Goal: Information Seeking & Learning: Learn about a topic

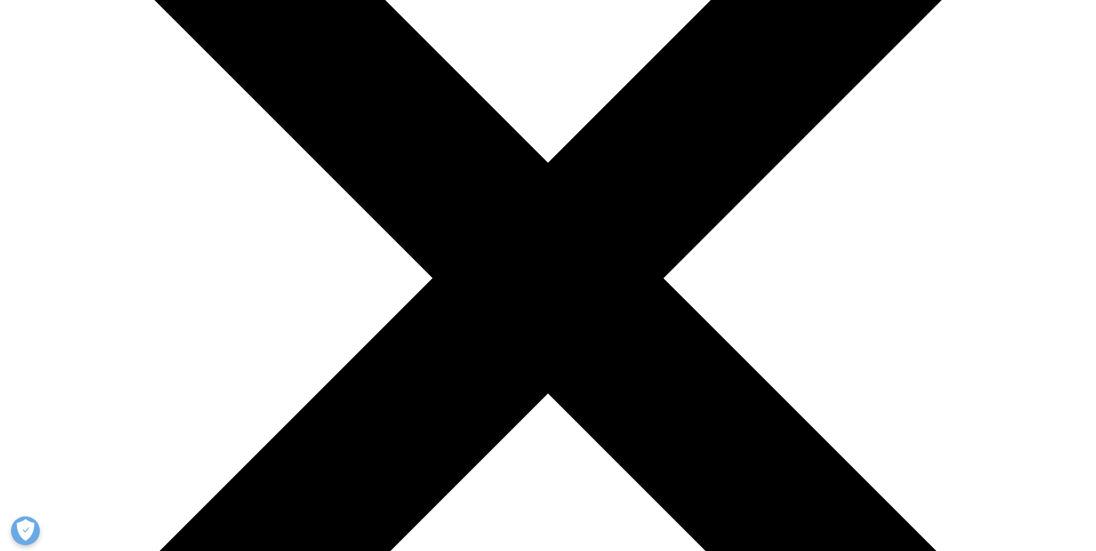
scroll to position [289, 0]
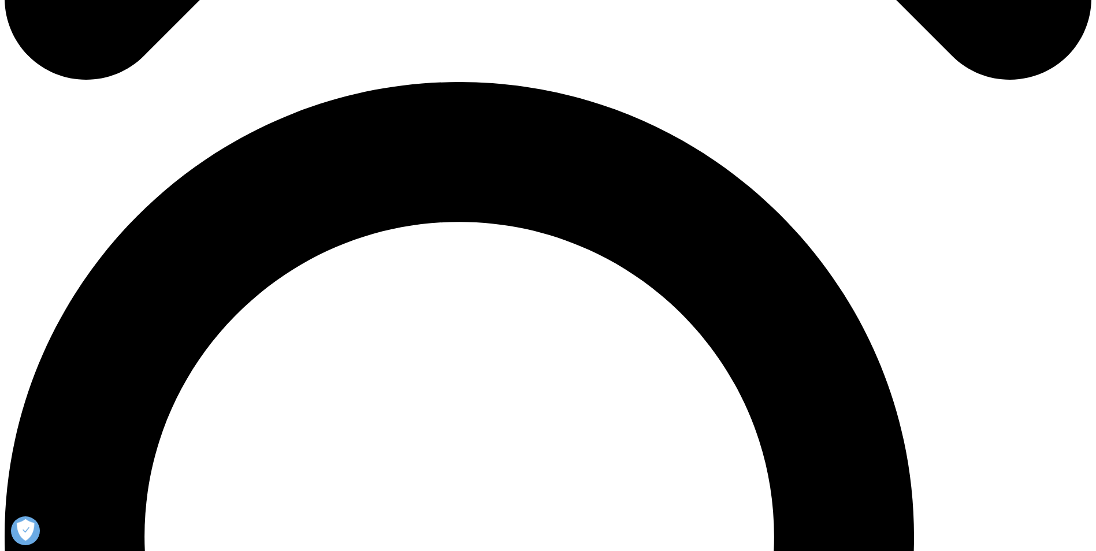
scroll to position [1271, 0]
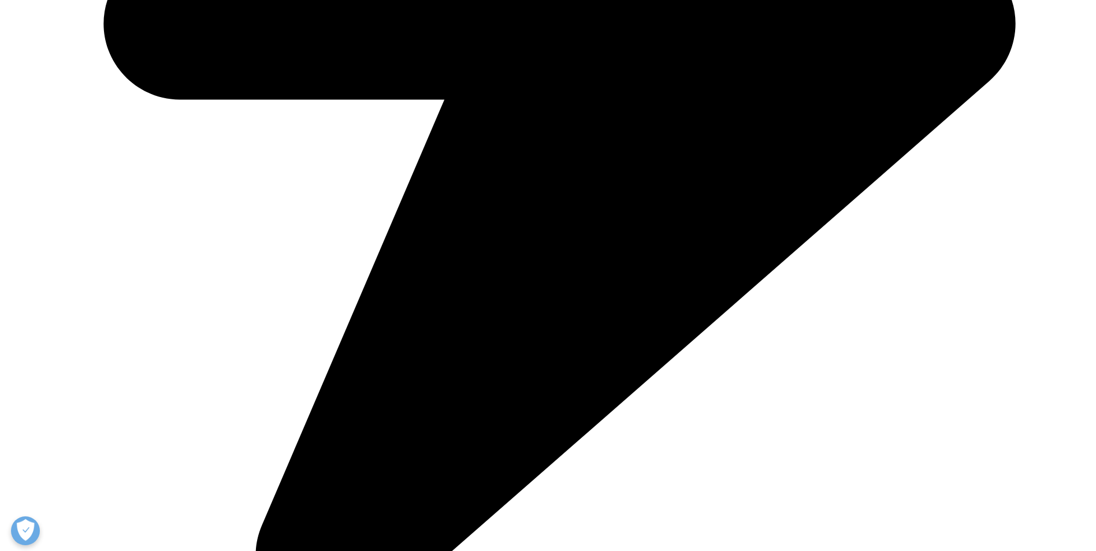
scroll to position [4081, 0]
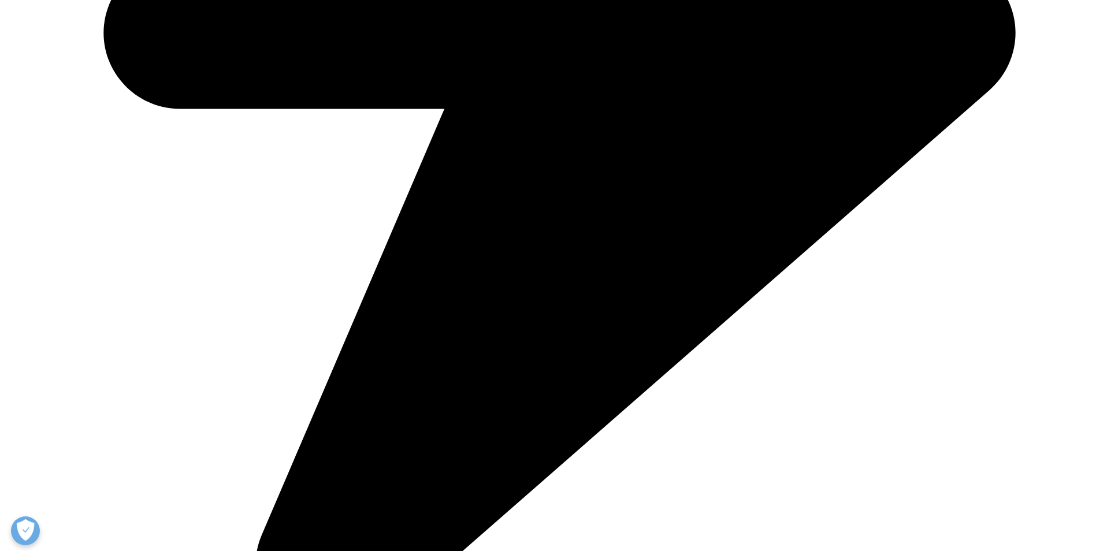
drag, startPoint x: 554, startPoint y: 229, endPoint x: 748, endPoint y: 70, distance: 251.3
copy div "Report Summary: Increasing availability and usage of medicines, and the associa…"
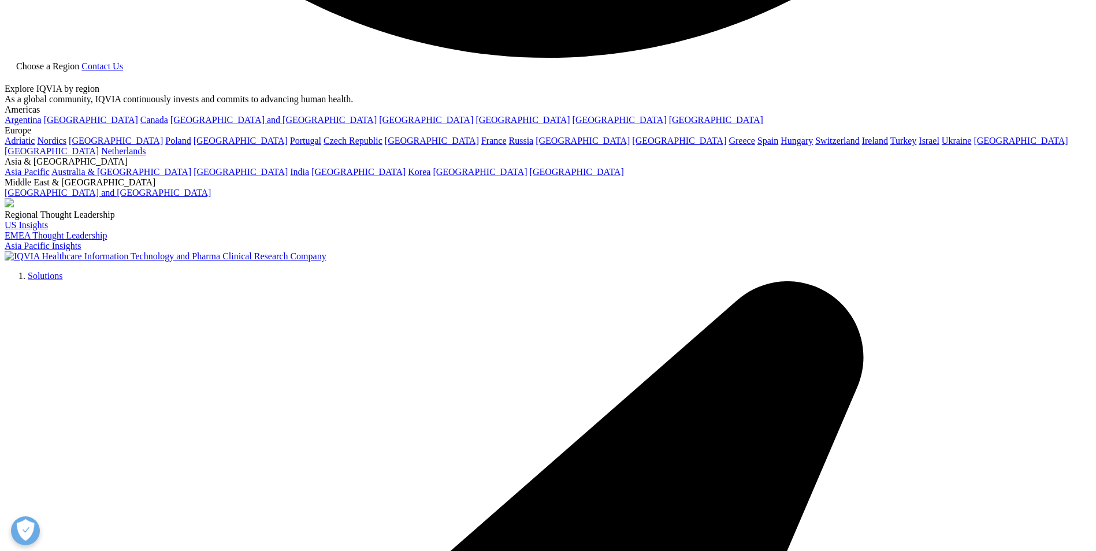
scroll to position [3157, 0]
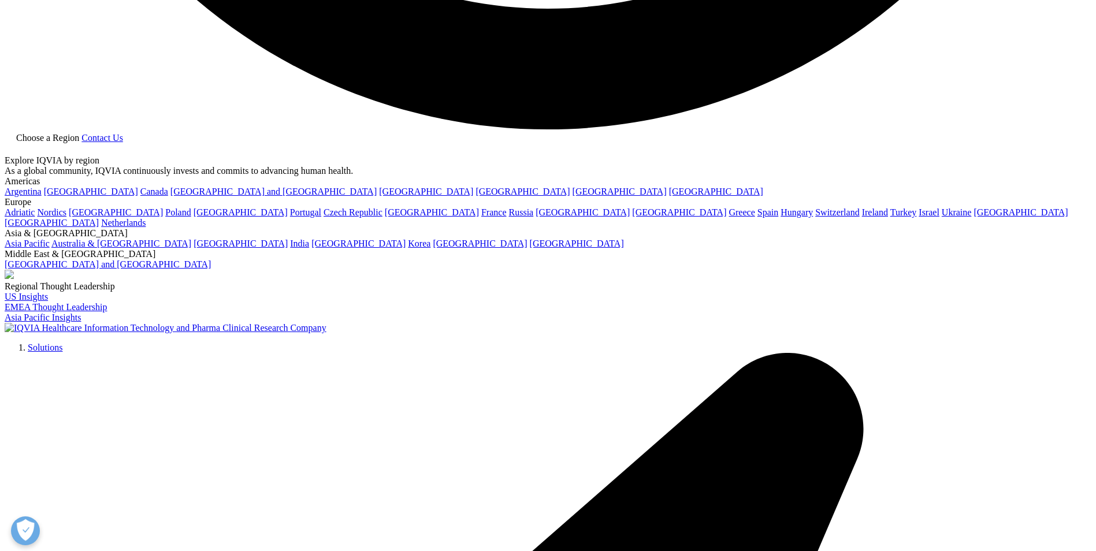
scroll to position [2694, 0]
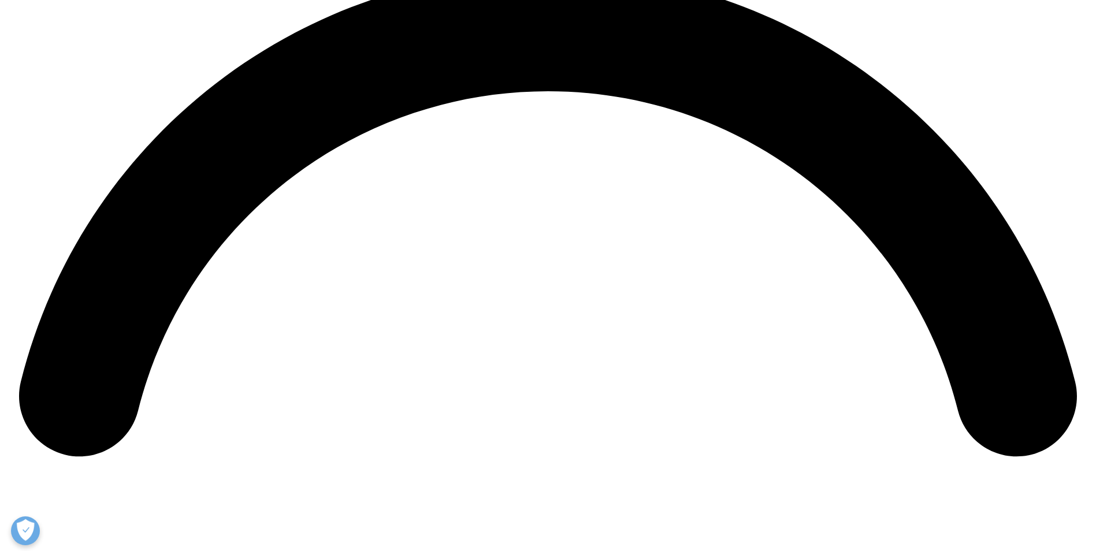
scroll to position [2232, 0]
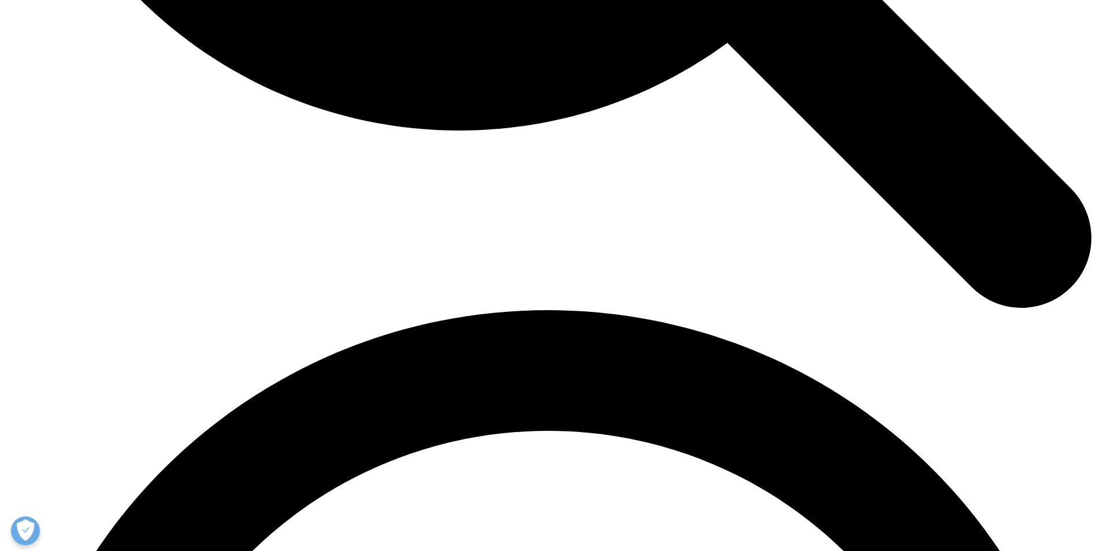
scroll to position [1654, 0]
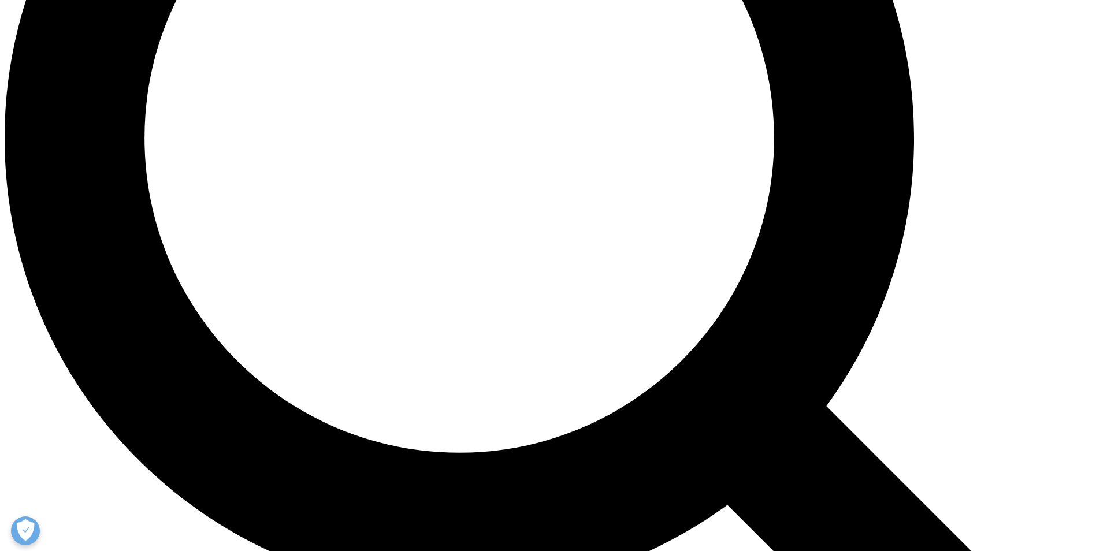
scroll to position [1134, 0]
